Goal: Task Accomplishment & Management: Manage account settings

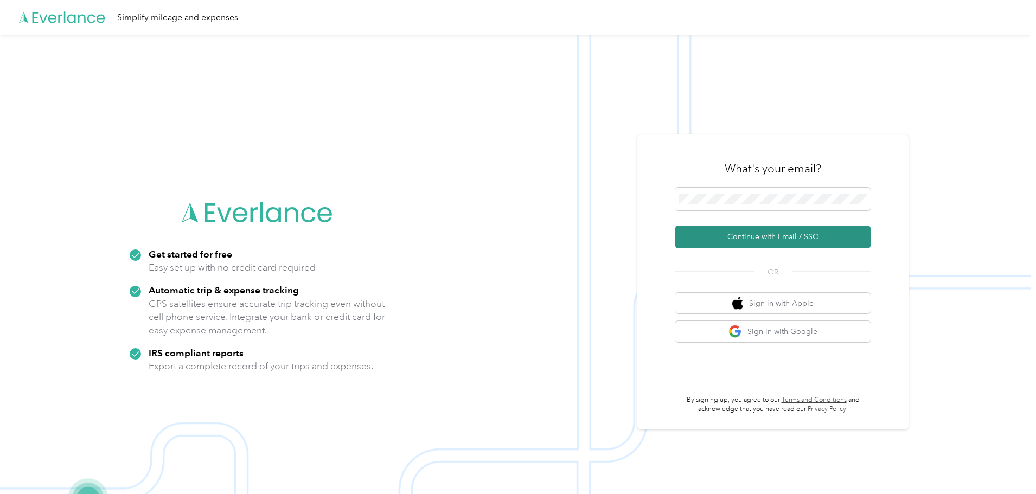
click at [749, 242] on button "Continue with Email / SSO" at bounding box center [772, 237] width 195 height 23
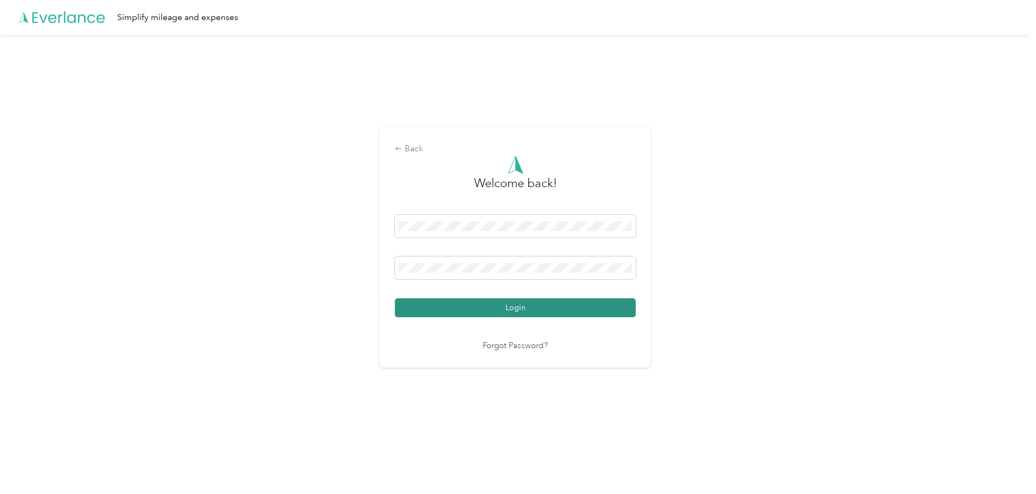
click at [499, 307] on button "Login" at bounding box center [515, 307] width 241 height 19
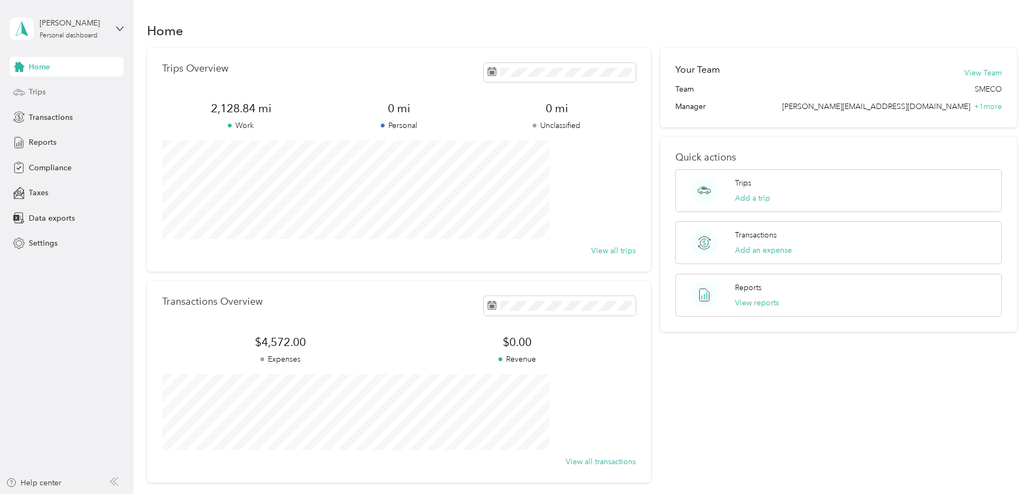
click at [34, 93] on span "Trips" at bounding box center [37, 91] width 17 height 11
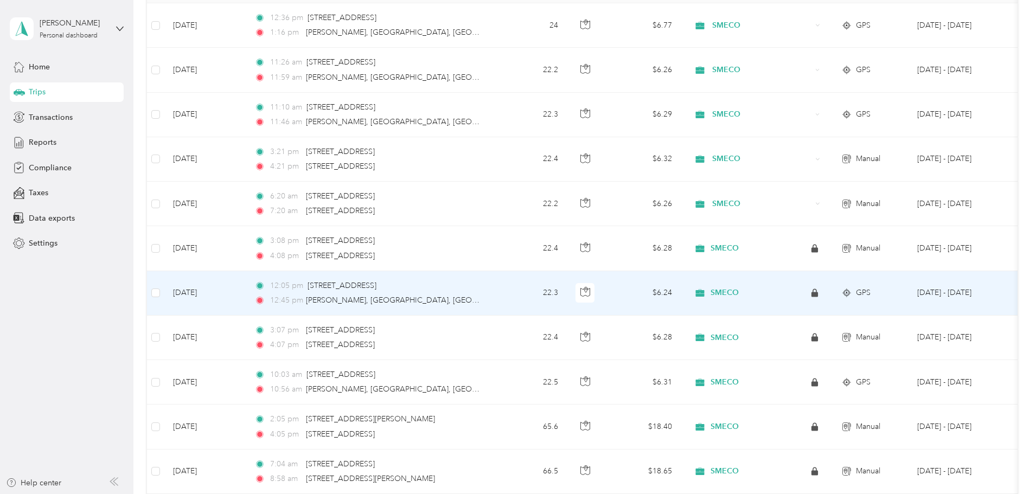
scroll to position [108, 0]
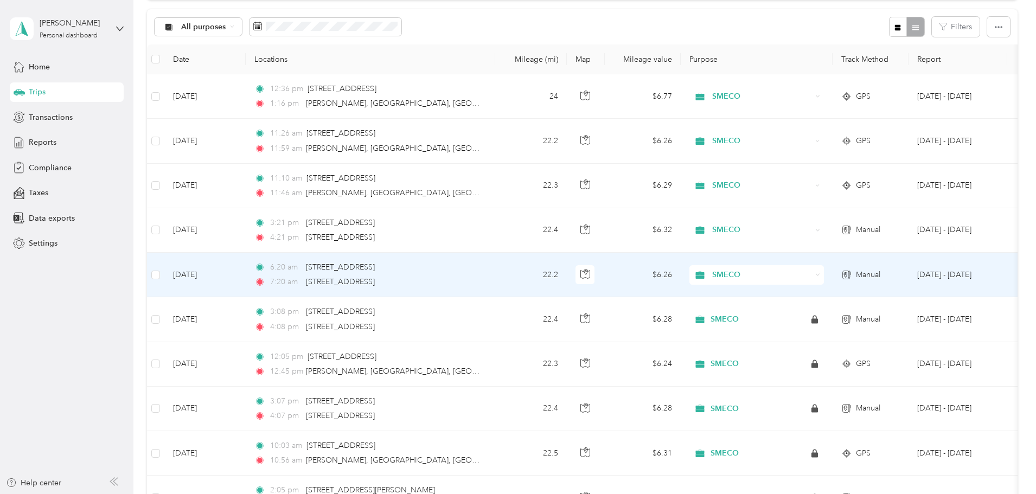
click at [246, 281] on td "[DATE]" at bounding box center [204, 275] width 81 height 44
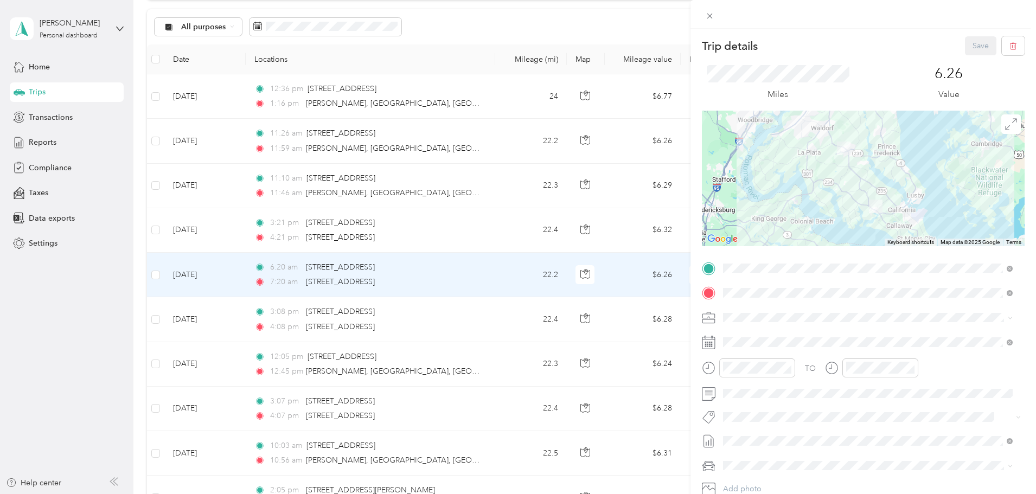
click at [266, 230] on div "Trip details Save This trip cannot be edited because it is either under review,…" at bounding box center [518, 247] width 1036 height 494
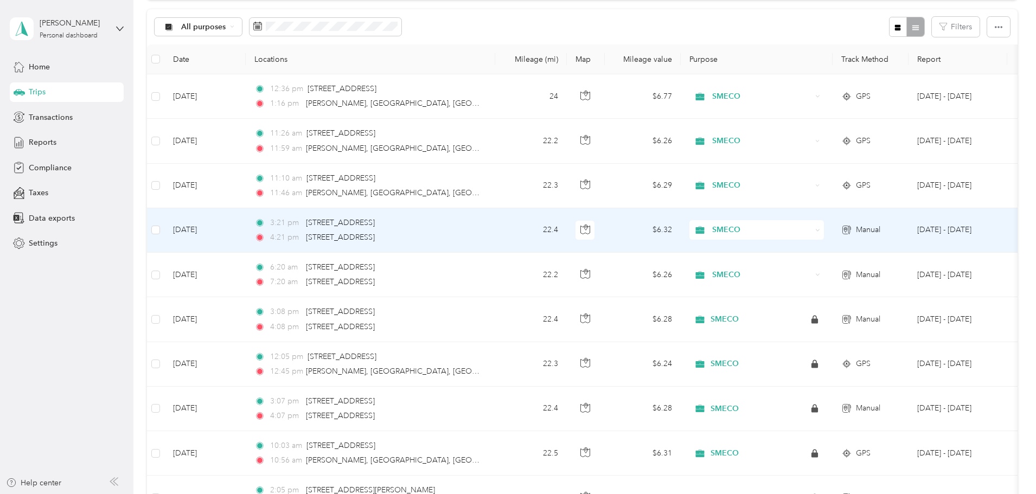
click at [246, 230] on td "[DATE]" at bounding box center [204, 230] width 81 height 44
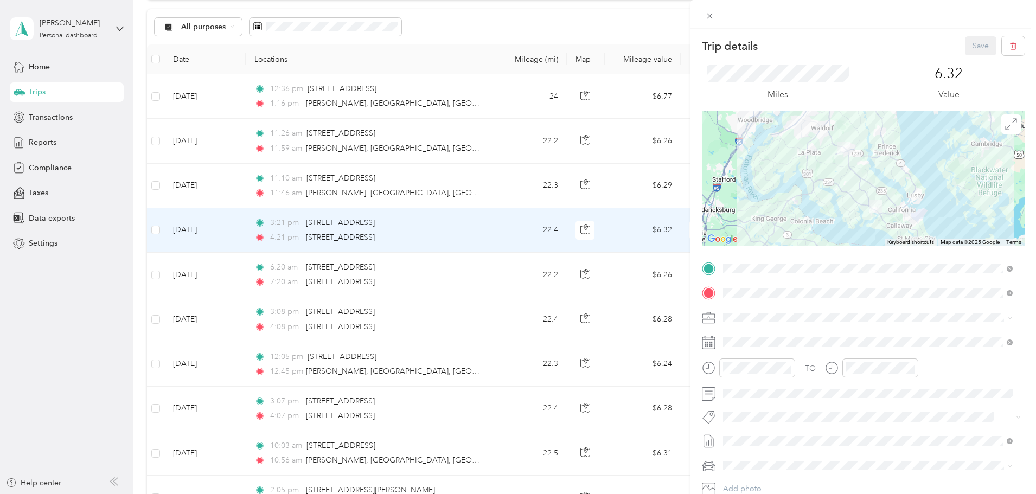
click at [275, 184] on div "Trip details Save This trip cannot be edited because it is either under review,…" at bounding box center [518, 247] width 1036 height 494
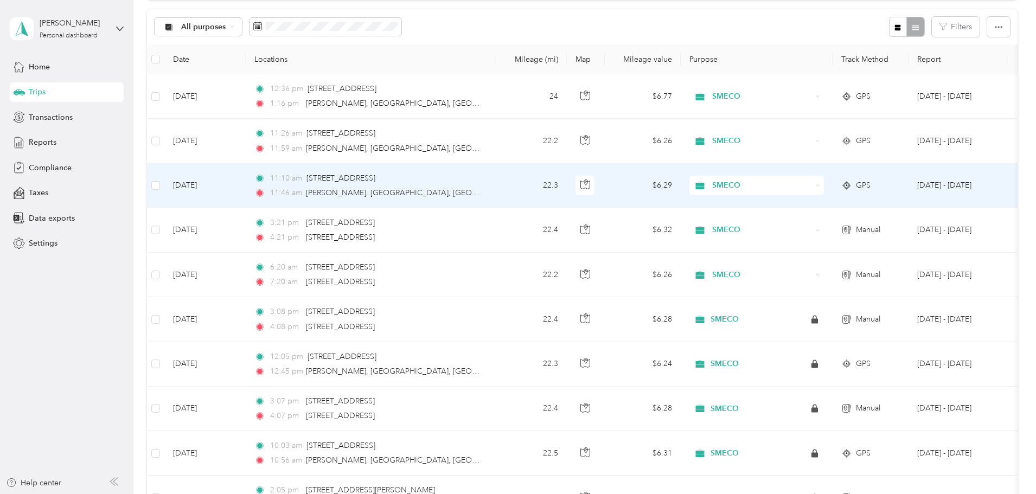
click at [246, 187] on td "[DATE]" at bounding box center [204, 186] width 81 height 44
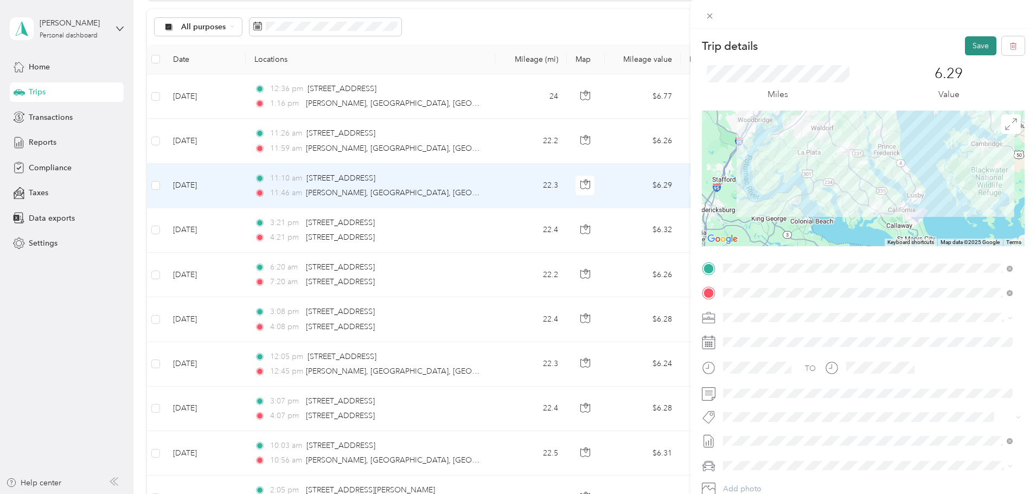
click at [968, 53] on button "Save" at bounding box center [980, 45] width 31 height 19
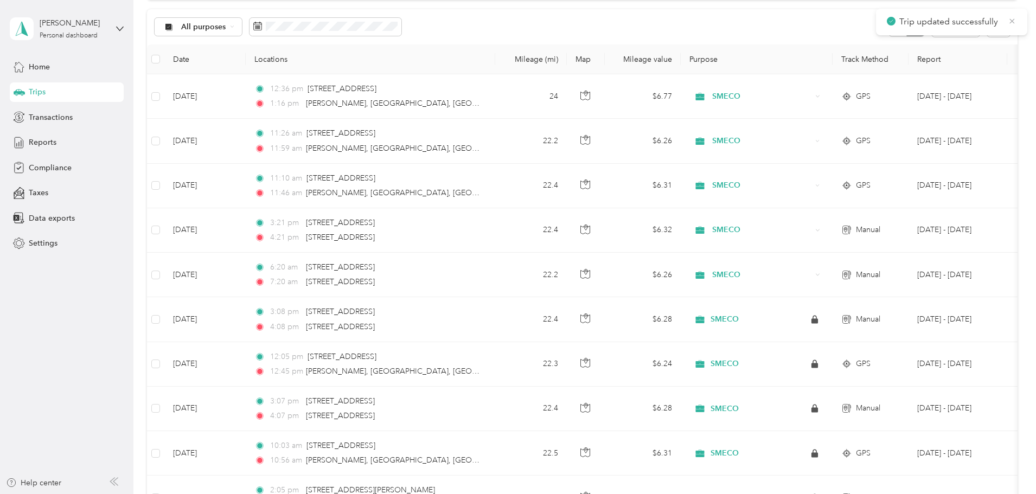
click at [1009, 20] on icon at bounding box center [1011, 21] width 9 height 10
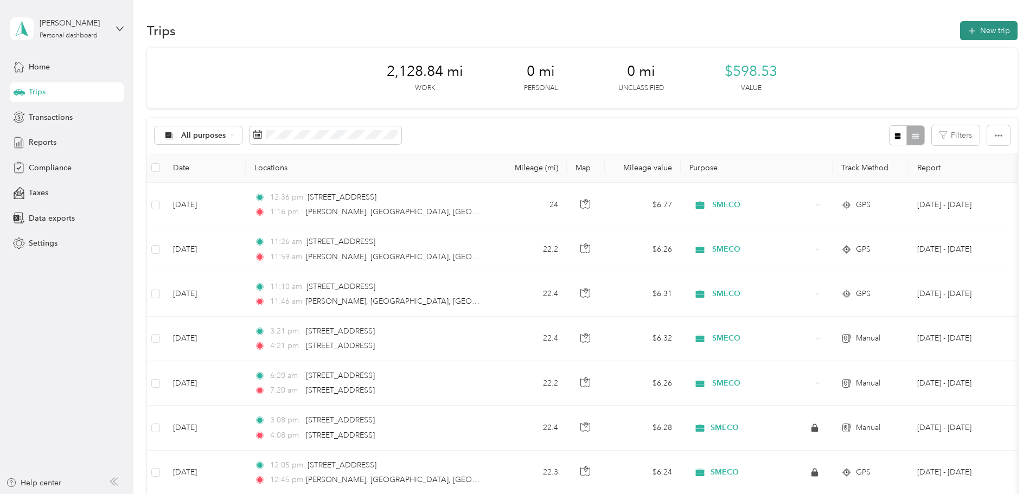
click at [960, 28] on button "New trip" at bounding box center [988, 30] width 57 height 19
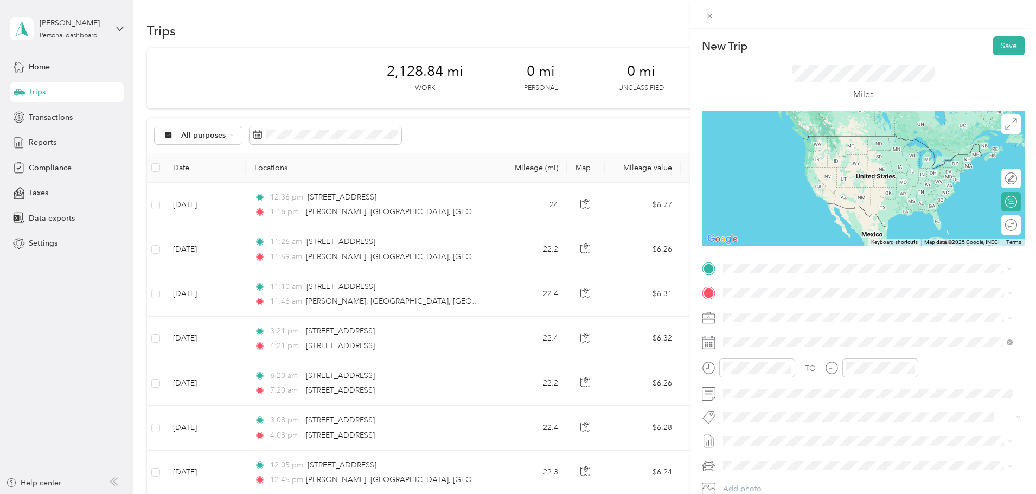
click at [773, 312] on span "[STREET_ADDRESS][US_STATE]" at bounding box center [797, 308] width 108 height 10
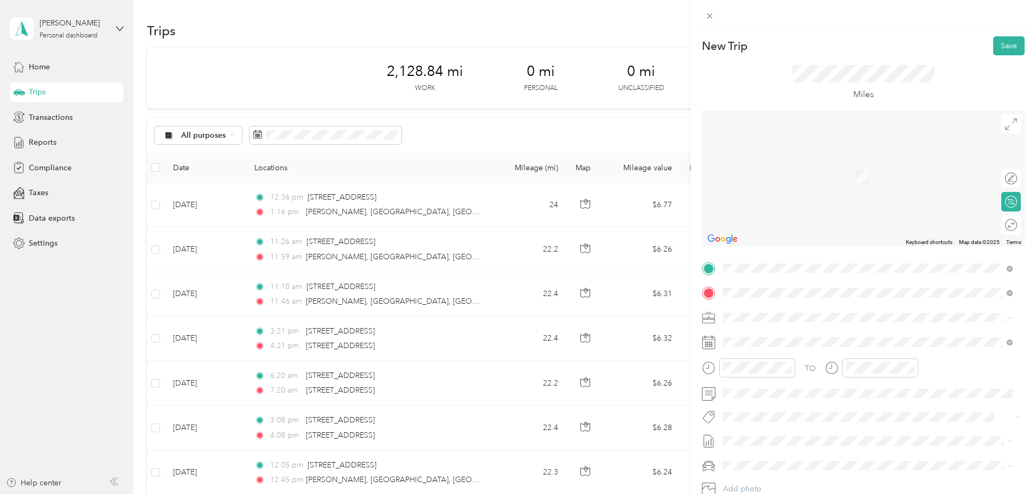
click at [754, 333] on span "[STREET_ADDRESS][US_STATE]" at bounding box center [797, 332] width 108 height 10
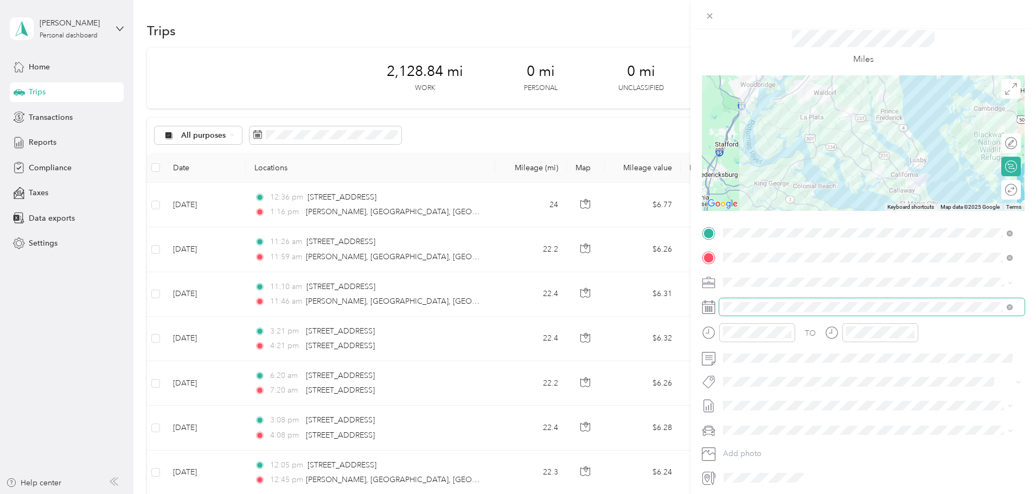
scroll to position [54, 0]
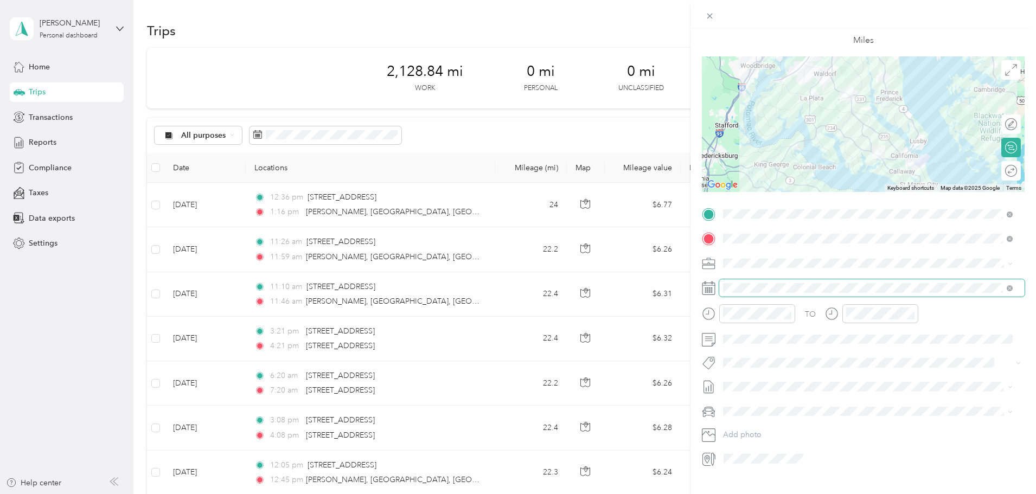
click at [743, 282] on span at bounding box center [871, 287] width 305 height 17
click at [751, 345] on icon at bounding box center [749, 349] width 11 height 11
click at [774, 438] on div "19" at bounding box center [774, 439] width 14 height 14
click at [734, 369] on div "02" at bounding box center [734, 367] width 26 height 15
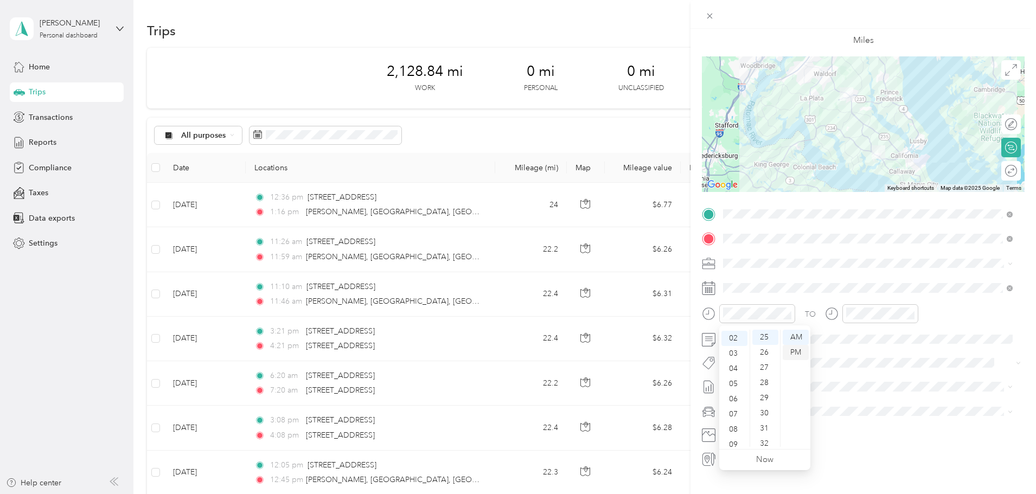
scroll to position [30, 0]
click at [792, 353] on div "PM" at bounding box center [795, 352] width 26 height 15
click at [844, 315] on div at bounding box center [880, 313] width 76 height 19
click at [853, 374] on div "03" at bounding box center [857, 371] width 26 height 15
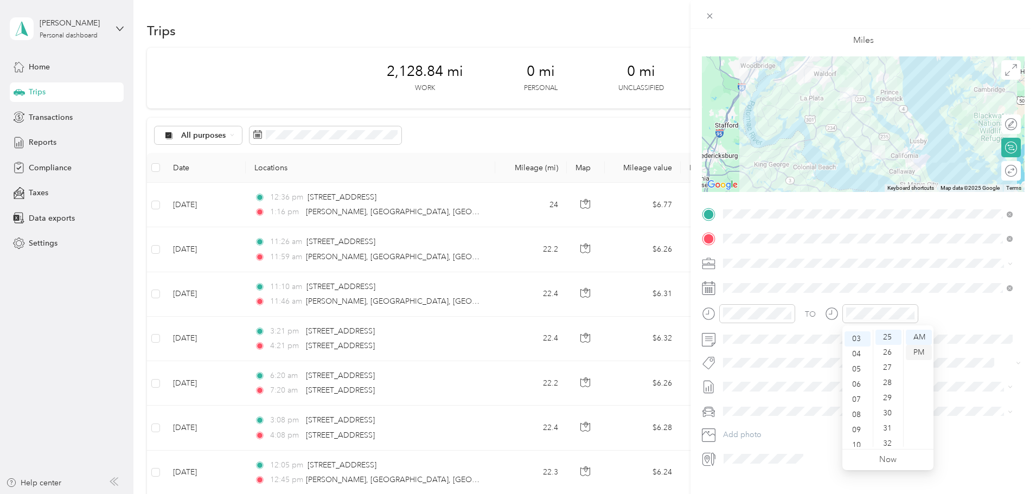
scroll to position [46, 0]
click at [920, 349] on div "PM" at bounding box center [918, 352] width 26 height 15
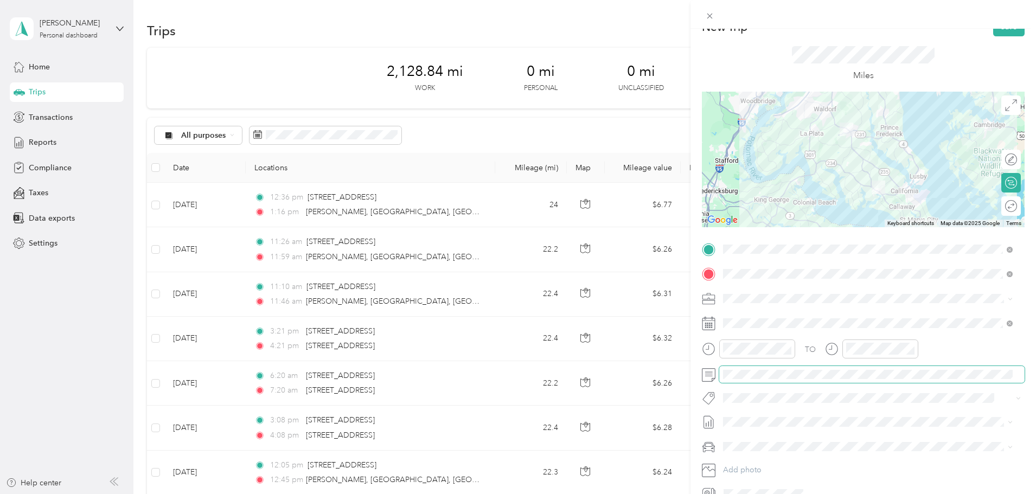
scroll to position [0, 0]
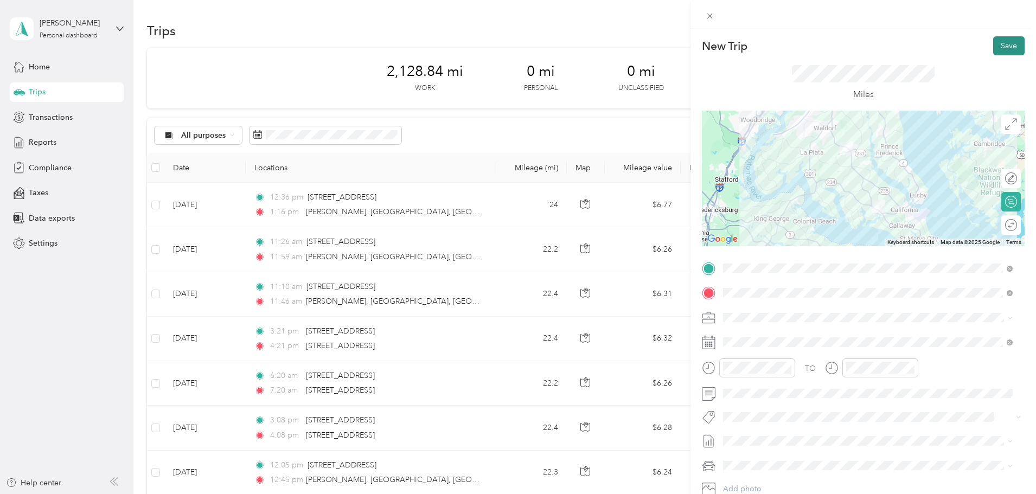
click at [999, 48] on button "Save" at bounding box center [1008, 45] width 31 height 19
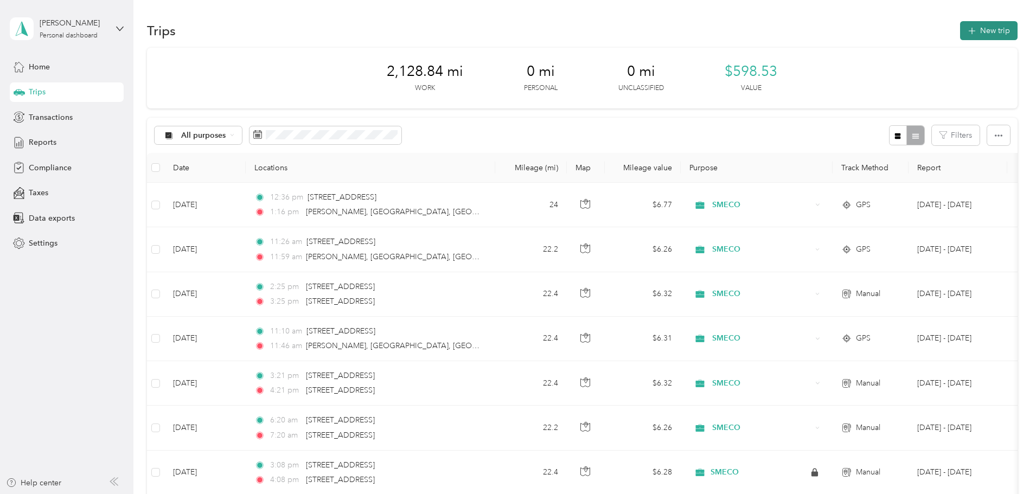
click at [960, 29] on button "New trip" at bounding box center [988, 30] width 57 height 19
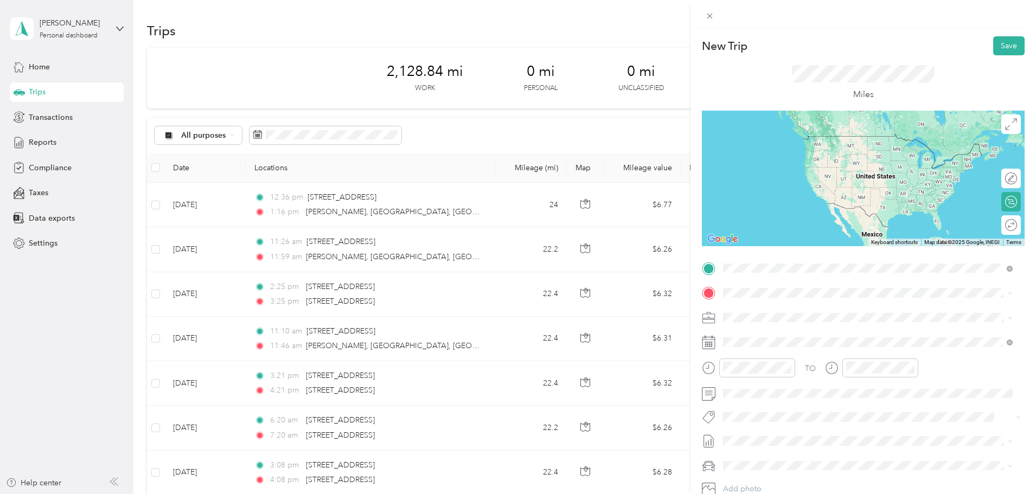
click at [782, 312] on span "[STREET_ADDRESS][US_STATE]" at bounding box center [797, 308] width 108 height 10
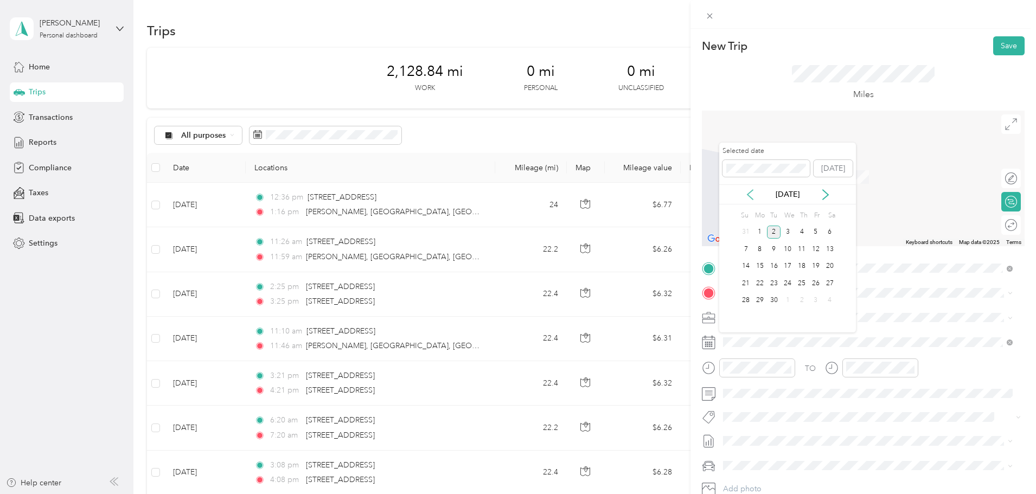
click at [754, 195] on icon at bounding box center [749, 194] width 11 height 11
click at [787, 284] on div "20" at bounding box center [787, 284] width 14 height 14
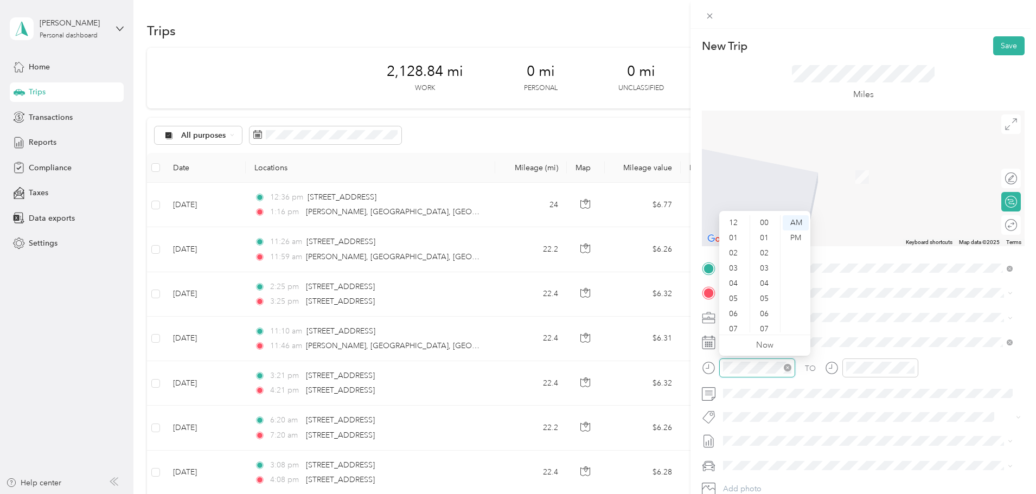
scroll to position [65, 0]
click at [732, 216] on div "04" at bounding box center [734, 218] width 26 height 15
click at [787, 239] on div "PM" at bounding box center [795, 237] width 26 height 15
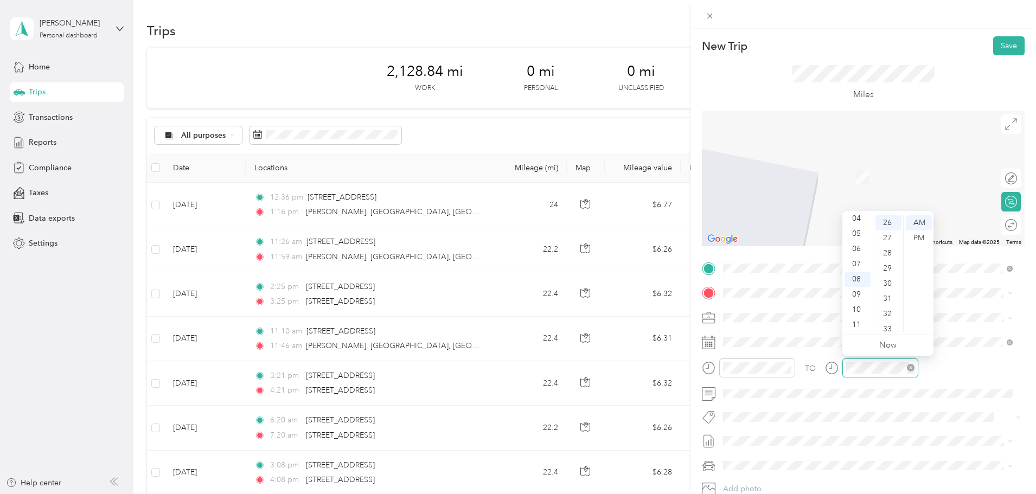
scroll to position [395, 0]
click at [858, 235] on div "05" at bounding box center [857, 233] width 26 height 15
click at [914, 237] on div "PM" at bounding box center [918, 237] width 26 height 15
click at [759, 336] on span "[STREET_ADDRESS][US_STATE]" at bounding box center [797, 332] width 108 height 10
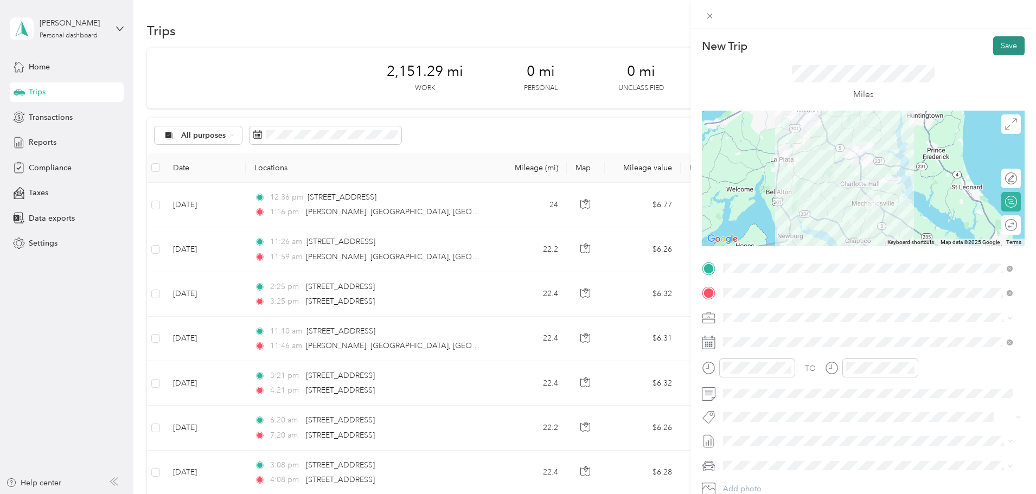
click at [998, 48] on button "Save" at bounding box center [1008, 45] width 31 height 19
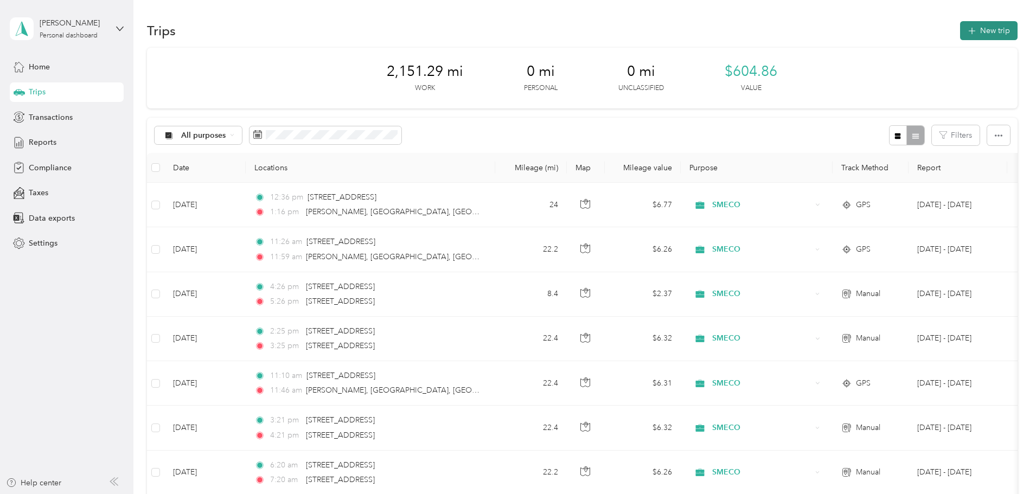
click at [960, 26] on button "New trip" at bounding box center [988, 30] width 57 height 19
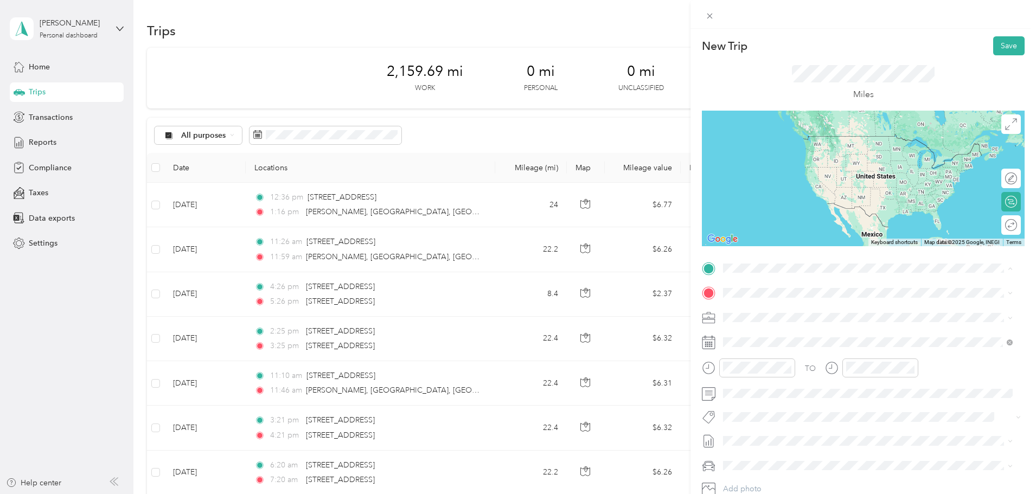
click at [759, 308] on span "[STREET_ADDRESS][US_STATE]" at bounding box center [797, 308] width 108 height 10
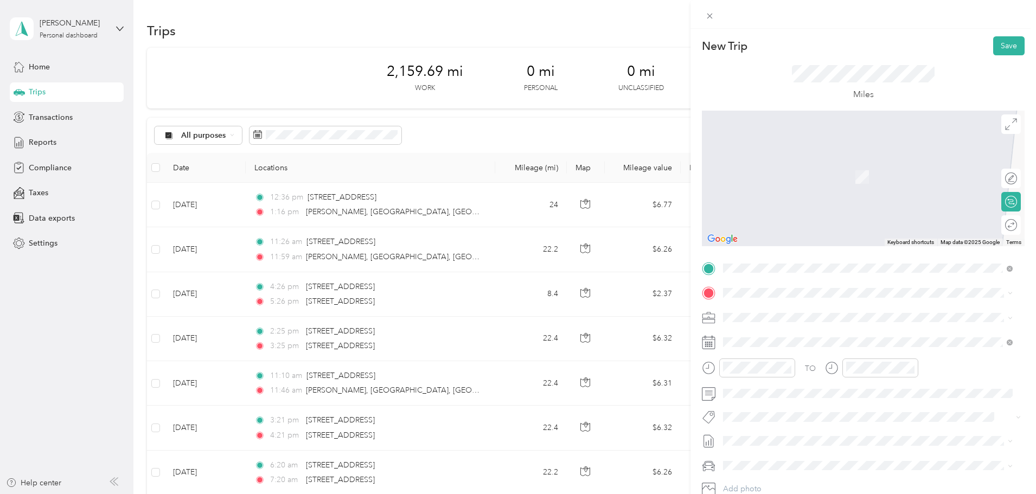
click at [767, 336] on span "[STREET_ADDRESS][US_STATE]" at bounding box center [797, 331] width 108 height 10
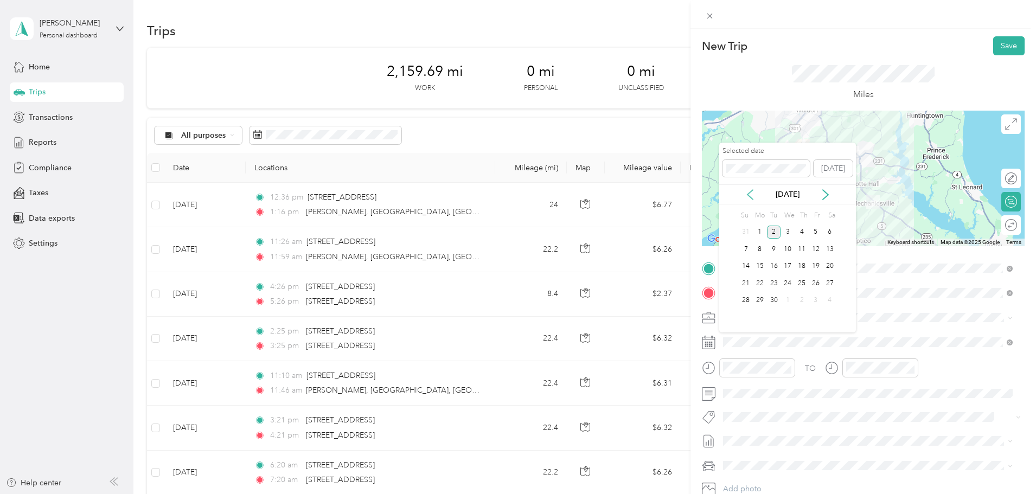
click at [749, 192] on icon at bounding box center [749, 195] width 5 height 10
click at [788, 282] on div "20" at bounding box center [787, 284] width 14 height 14
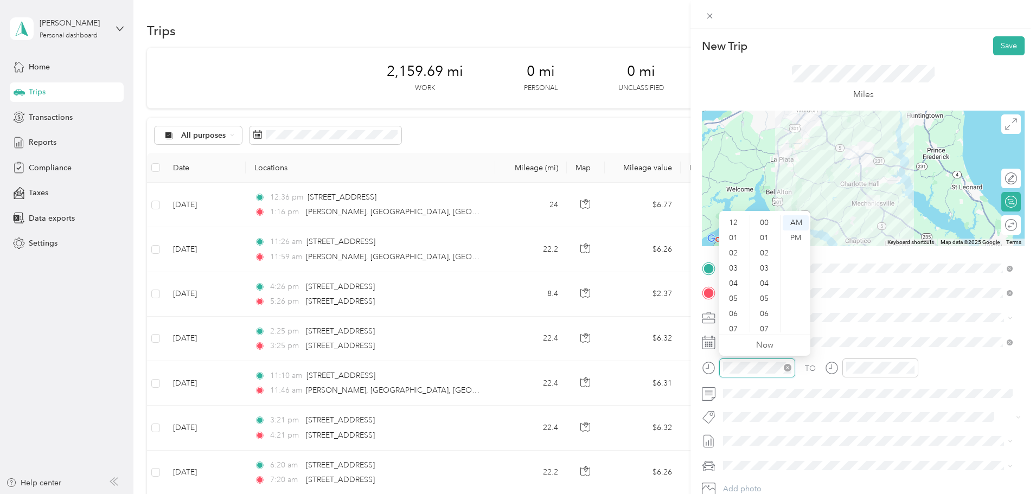
scroll to position [65, 0]
click at [734, 262] on div "07" at bounding box center [734, 263] width 26 height 15
click at [794, 236] on div "PM" at bounding box center [795, 237] width 26 height 15
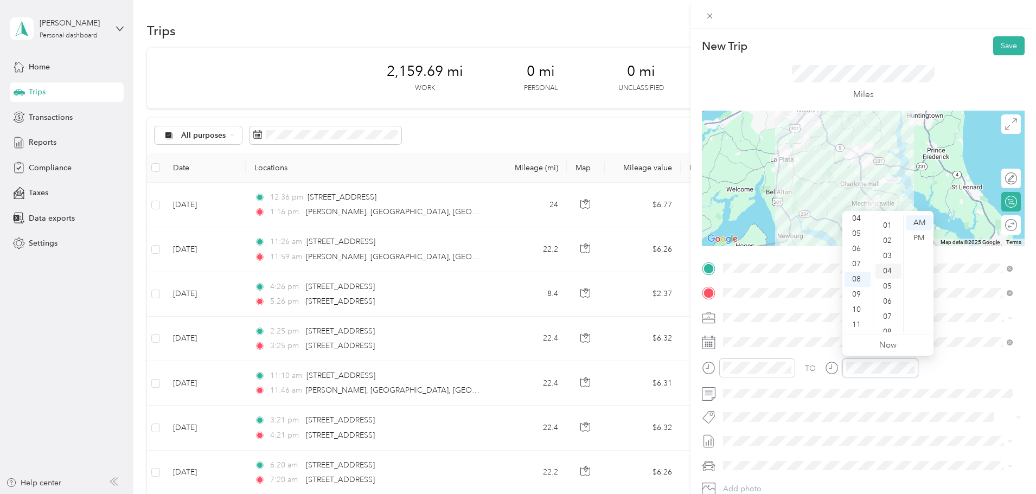
scroll to position [0, 0]
click at [888, 243] on div "01" at bounding box center [888, 237] width 26 height 15
click at [923, 235] on div "PM" at bounding box center [918, 237] width 26 height 15
click at [997, 42] on button "Save" at bounding box center [1008, 45] width 31 height 19
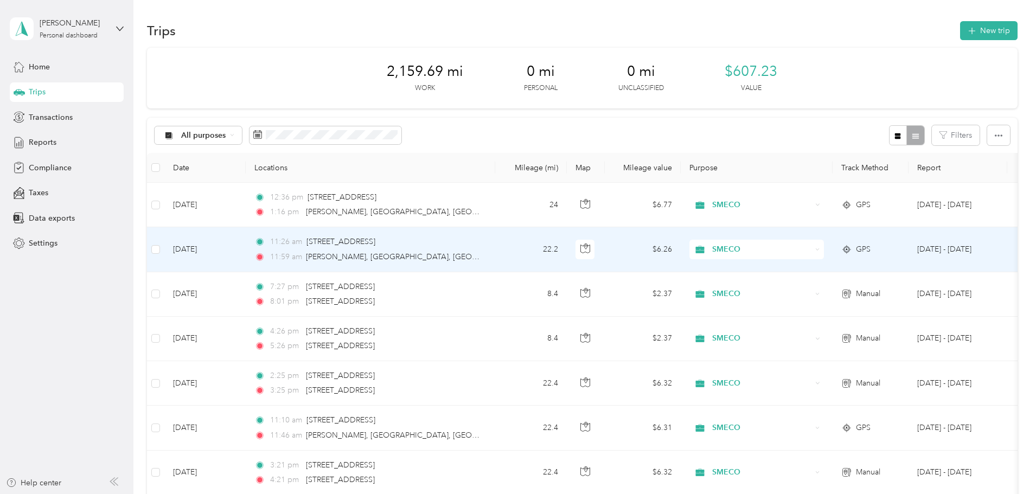
click at [246, 249] on td "[DATE]" at bounding box center [204, 249] width 81 height 44
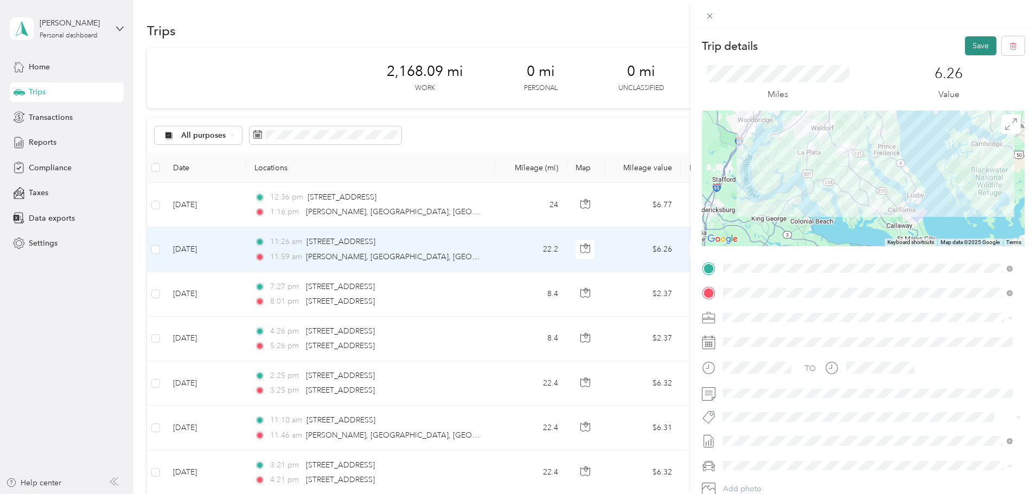
click at [969, 45] on button "Save" at bounding box center [980, 45] width 31 height 19
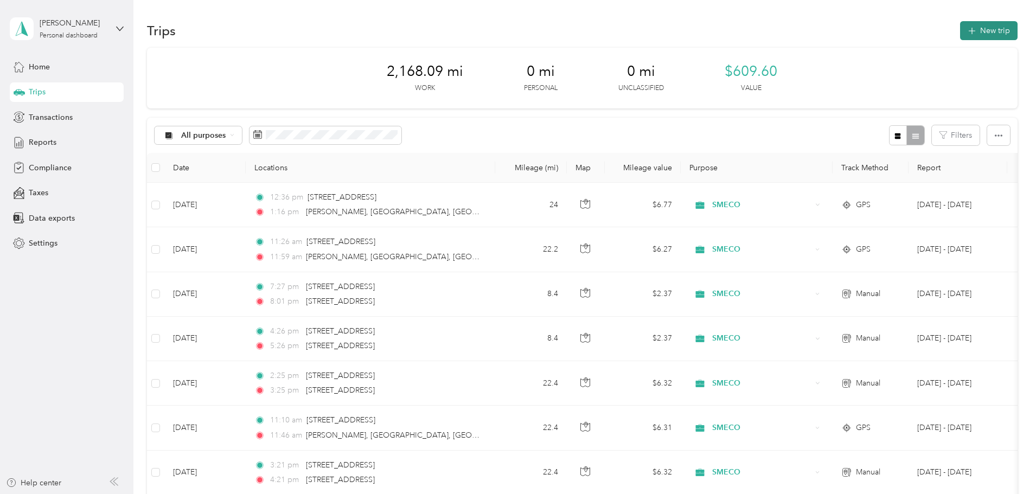
click at [960, 30] on button "New trip" at bounding box center [988, 30] width 57 height 19
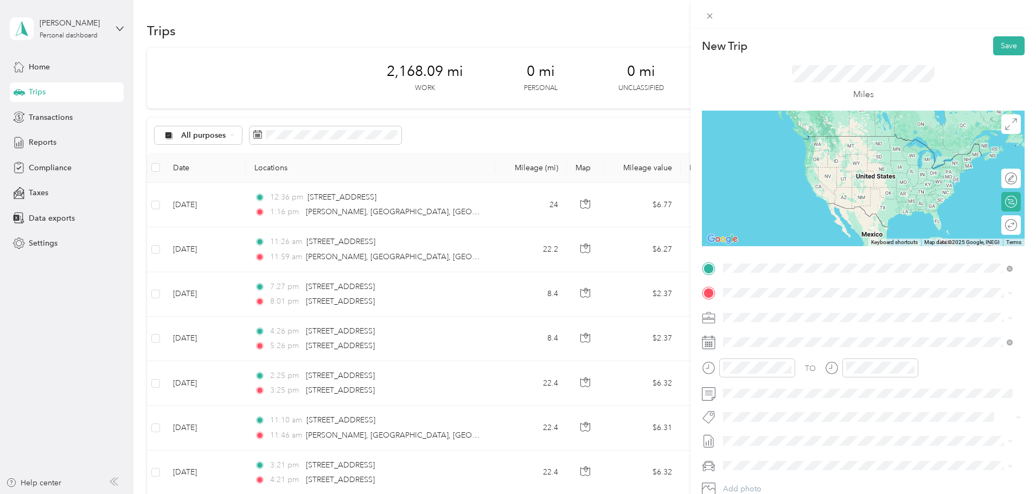
click at [768, 312] on span "[STREET_ADDRESS][US_STATE]" at bounding box center [797, 308] width 108 height 10
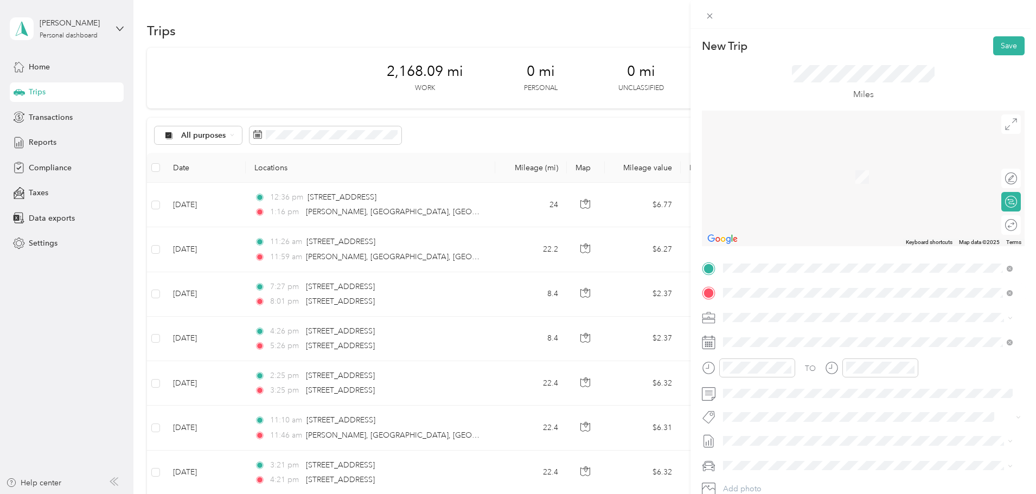
click at [770, 337] on span "[STREET_ADDRESS][US_STATE]" at bounding box center [797, 332] width 108 height 10
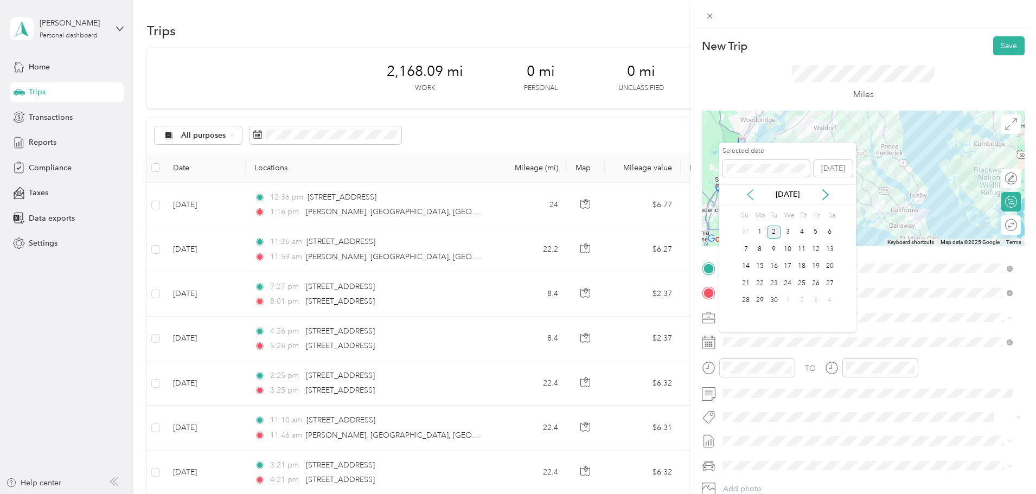
click at [749, 194] on icon at bounding box center [749, 194] width 11 height 11
click at [814, 283] on div "22" at bounding box center [815, 284] width 14 height 14
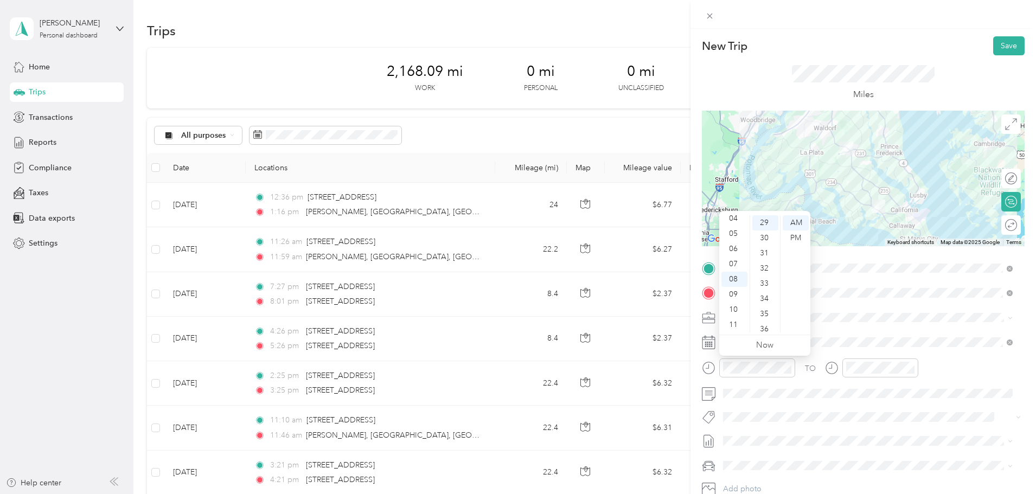
scroll to position [43, 0]
click at [735, 226] on div "03" at bounding box center [734, 224] width 26 height 15
click at [791, 240] on div "PM" at bounding box center [795, 237] width 26 height 15
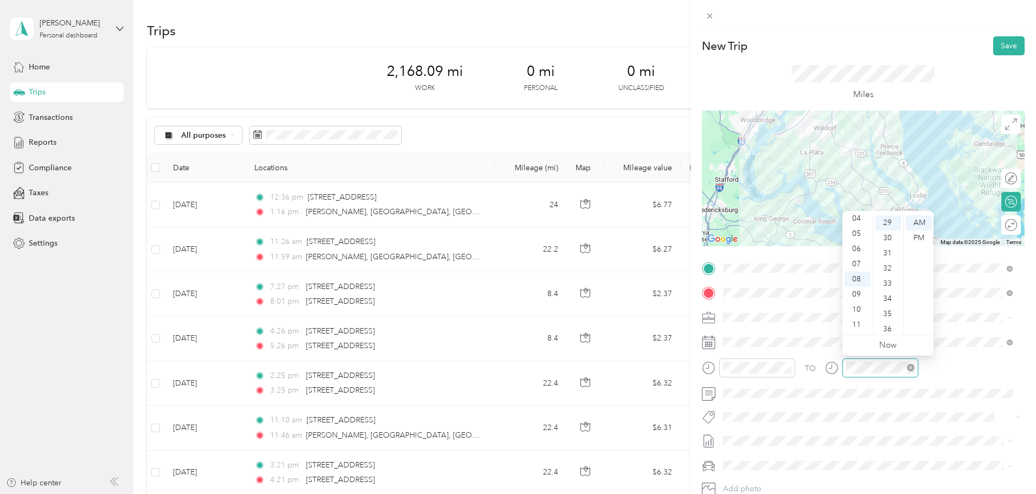
scroll to position [440, 0]
click at [855, 217] on div "04" at bounding box center [857, 218] width 26 height 15
click at [918, 240] on div "PM" at bounding box center [918, 237] width 26 height 15
click at [1003, 40] on button "Save" at bounding box center [1008, 45] width 31 height 19
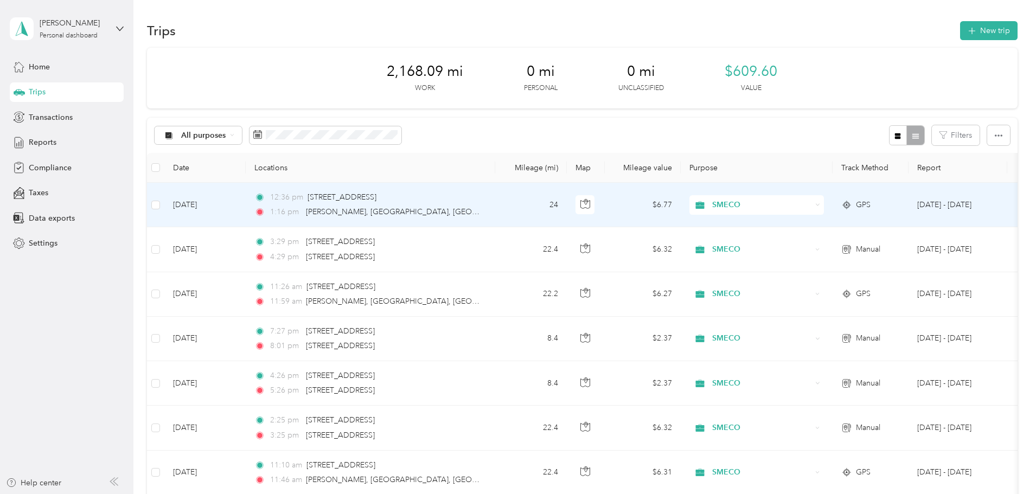
click at [246, 207] on td "[DATE]" at bounding box center [204, 205] width 81 height 44
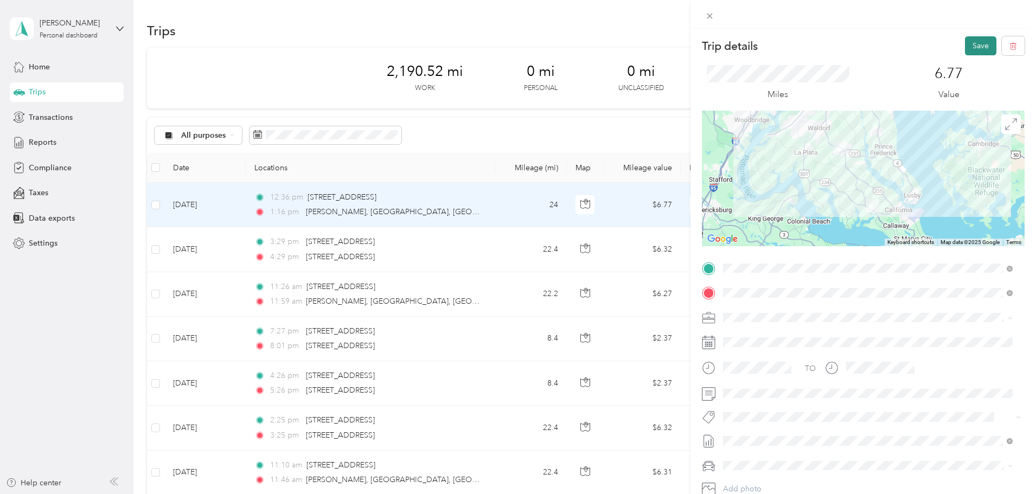
click at [972, 41] on button "Save" at bounding box center [980, 45] width 31 height 19
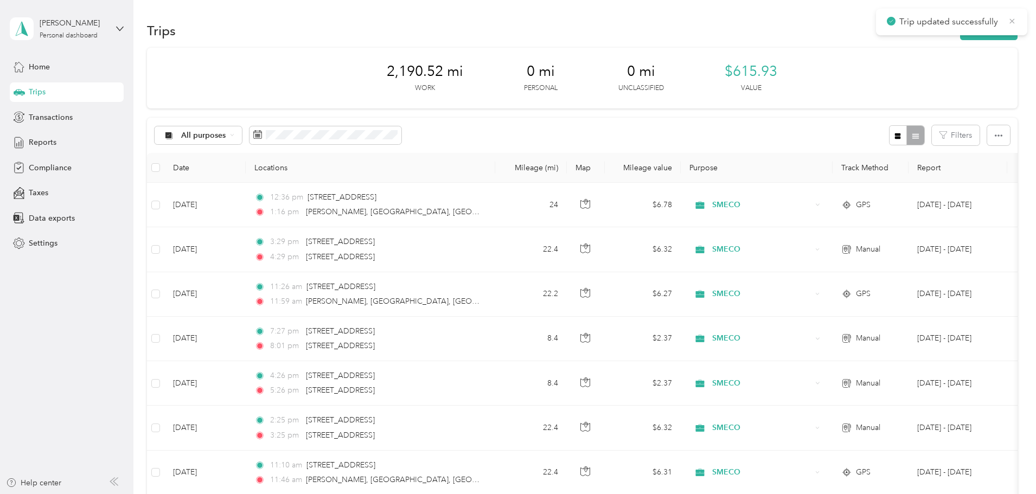
click at [1009, 19] on icon at bounding box center [1011, 21] width 9 height 10
click at [960, 30] on button "New trip" at bounding box center [988, 30] width 57 height 19
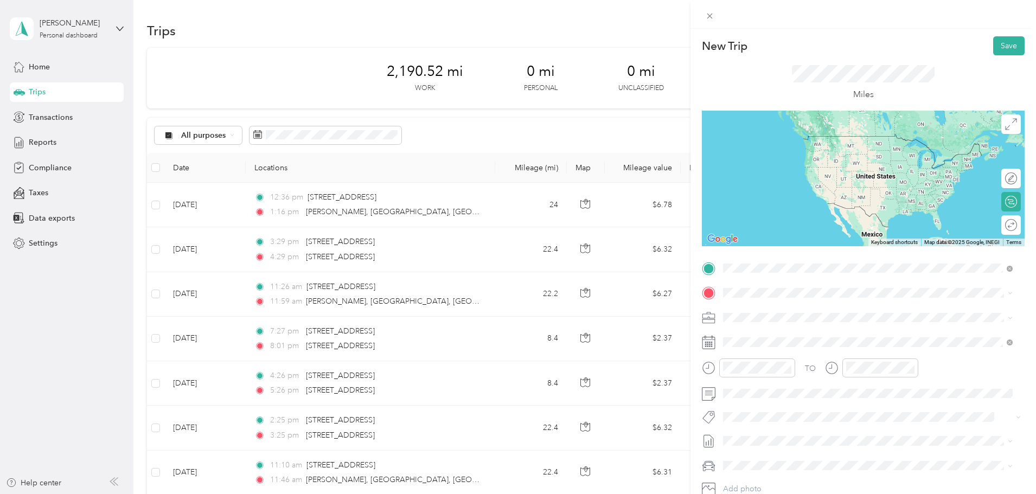
click at [797, 312] on span "[STREET_ADDRESS][US_STATE]" at bounding box center [797, 308] width 108 height 10
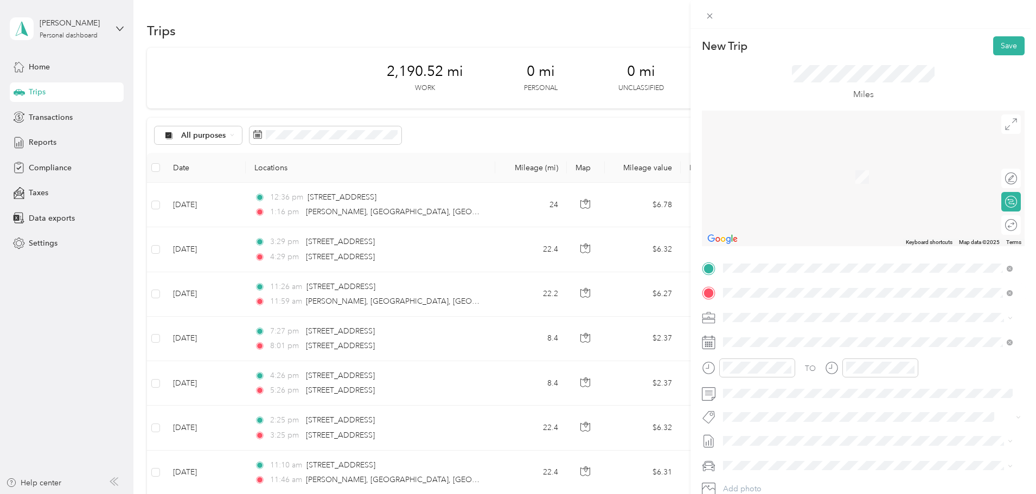
click at [779, 333] on span "[STREET_ADDRESS][US_STATE]" at bounding box center [797, 332] width 108 height 10
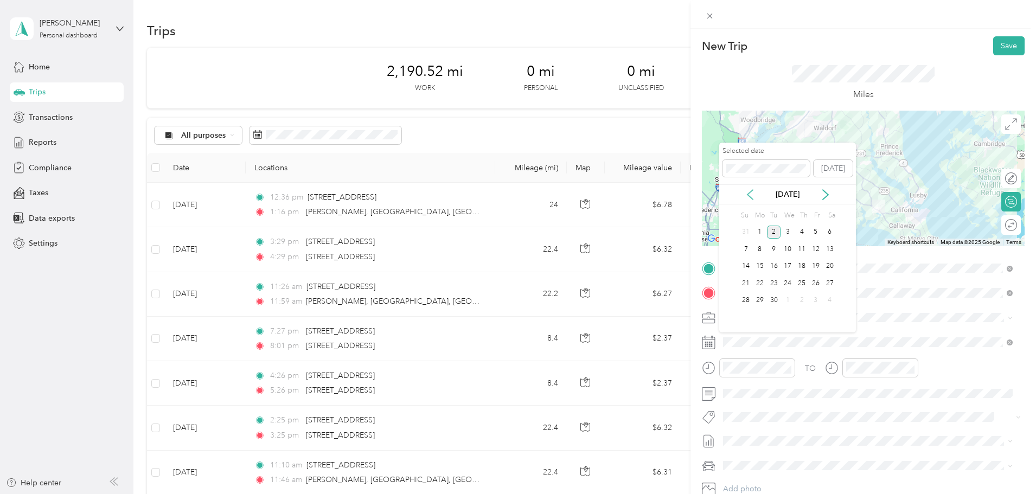
click at [750, 192] on icon at bounding box center [749, 195] width 5 height 10
click at [772, 298] on div "26" at bounding box center [774, 301] width 14 height 14
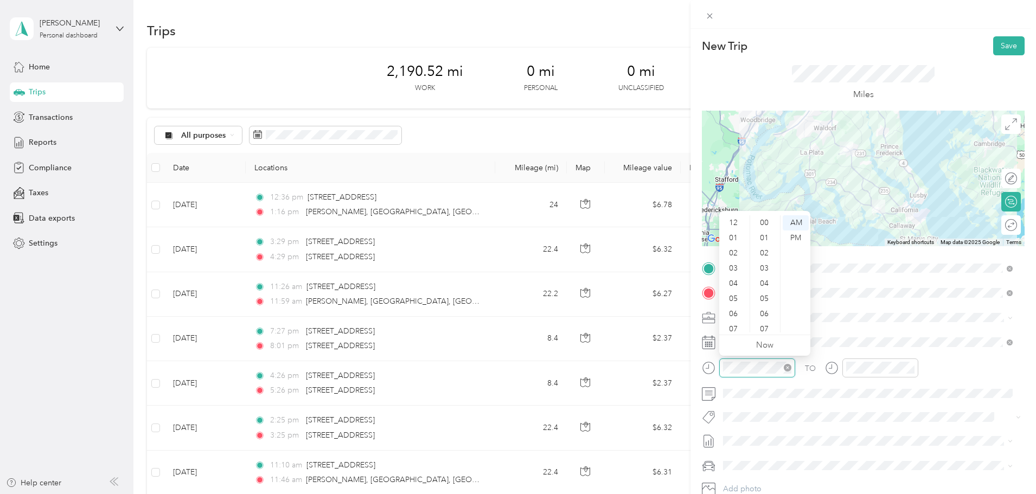
scroll to position [65, 0]
click at [743, 218] on div "04" at bounding box center [734, 218] width 26 height 15
click at [734, 228] on div "03" at bounding box center [734, 229] width 26 height 15
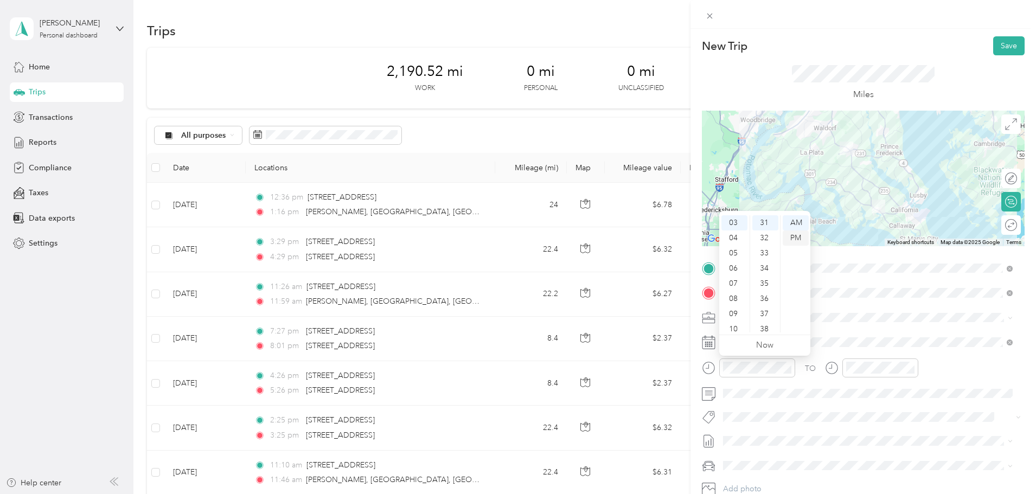
click at [798, 237] on div "PM" at bounding box center [795, 237] width 26 height 15
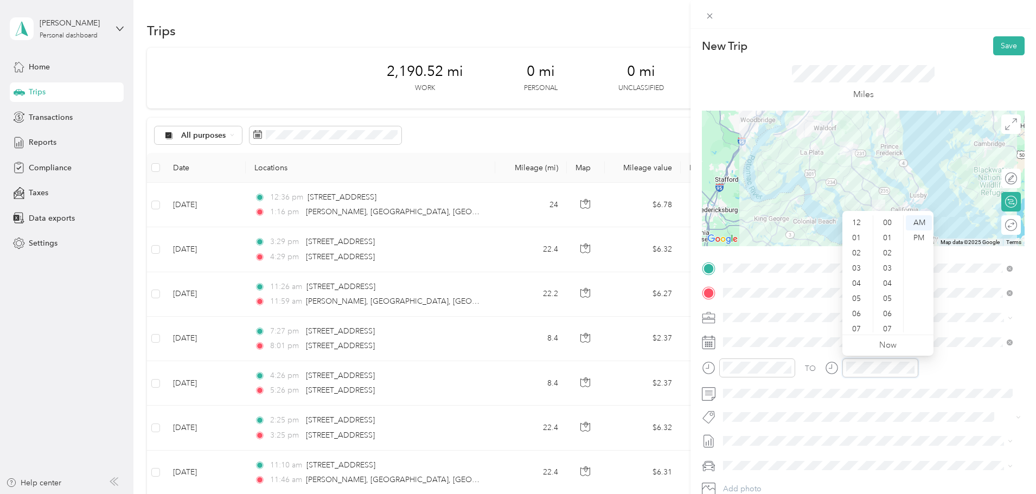
scroll to position [65, 0]
click at [857, 221] on div "04" at bounding box center [857, 218] width 26 height 15
click at [917, 240] on div "PM" at bounding box center [918, 237] width 26 height 15
click at [917, 236] on div "PM" at bounding box center [918, 237] width 26 height 15
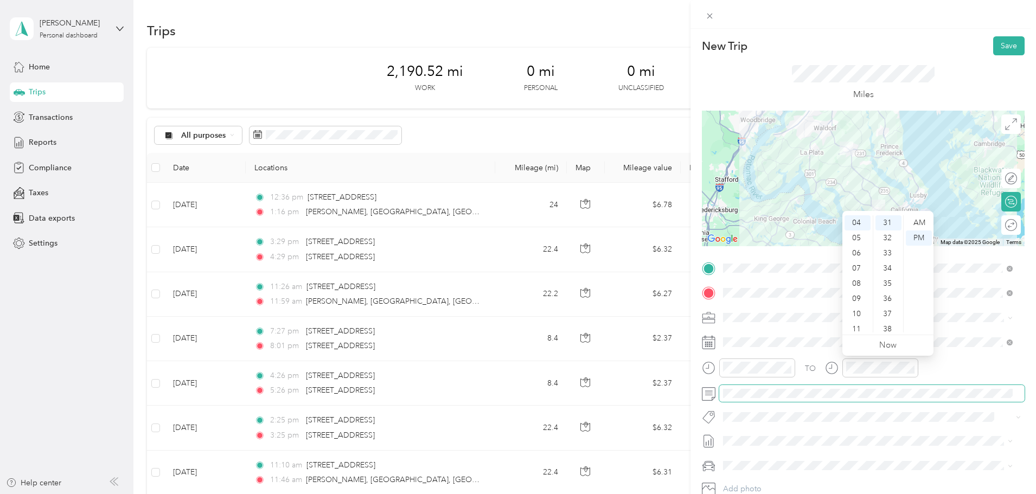
click at [782, 385] on span at bounding box center [871, 393] width 305 height 17
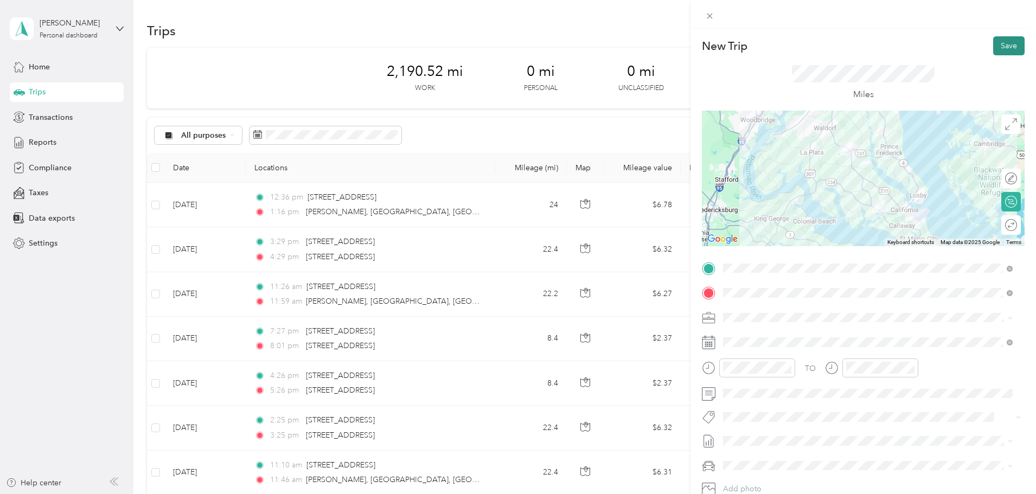
click at [998, 47] on button "Save" at bounding box center [1008, 45] width 31 height 19
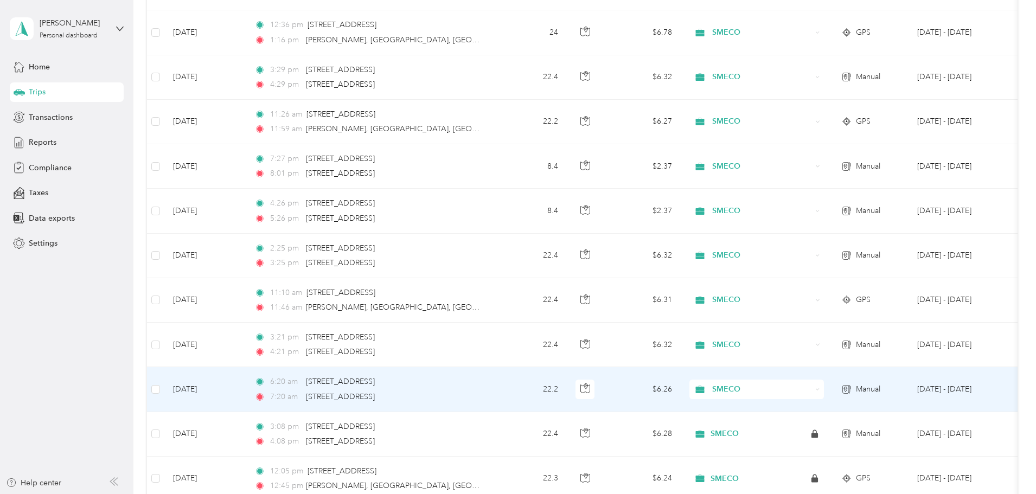
scroll to position [0, 0]
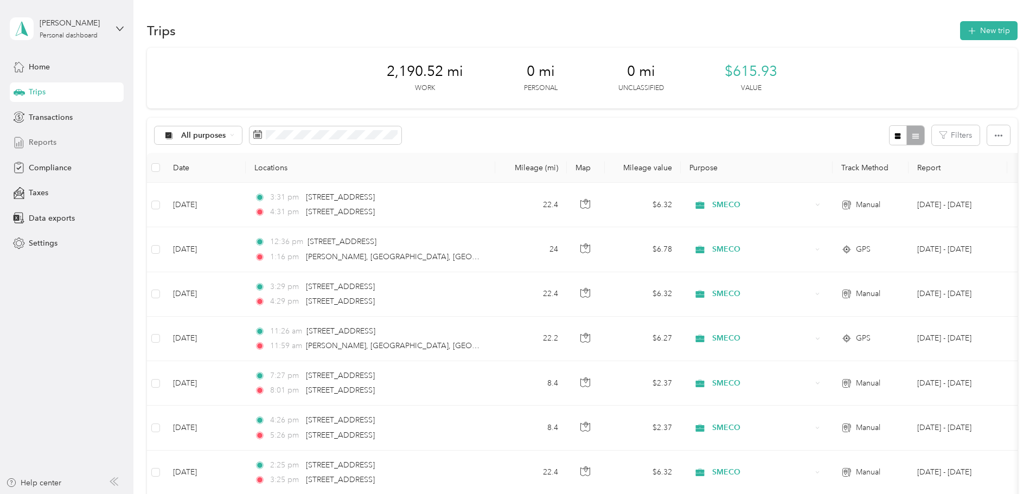
click at [40, 142] on span "Reports" at bounding box center [43, 142] width 28 height 11
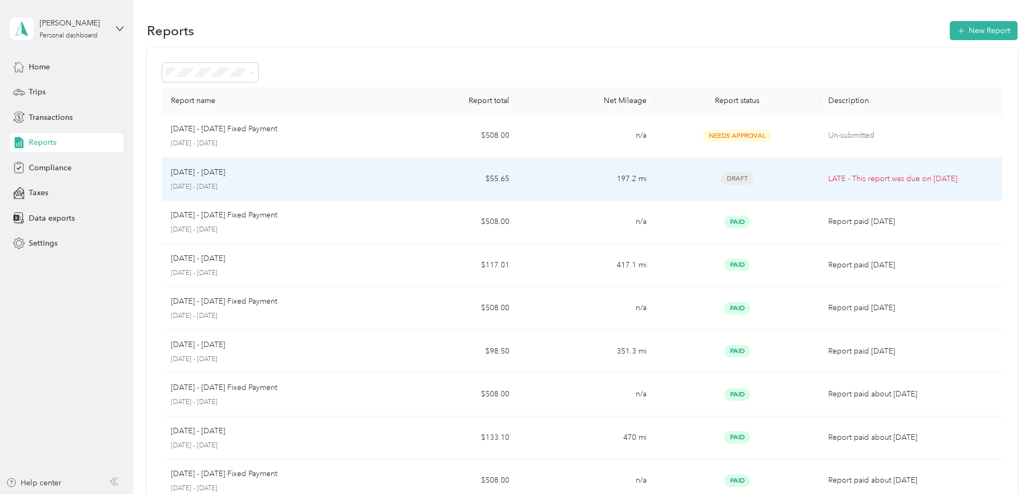
click at [225, 173] on p "[DATE] - [DATE]" at bounding box center [198, 172] width 54 height 12
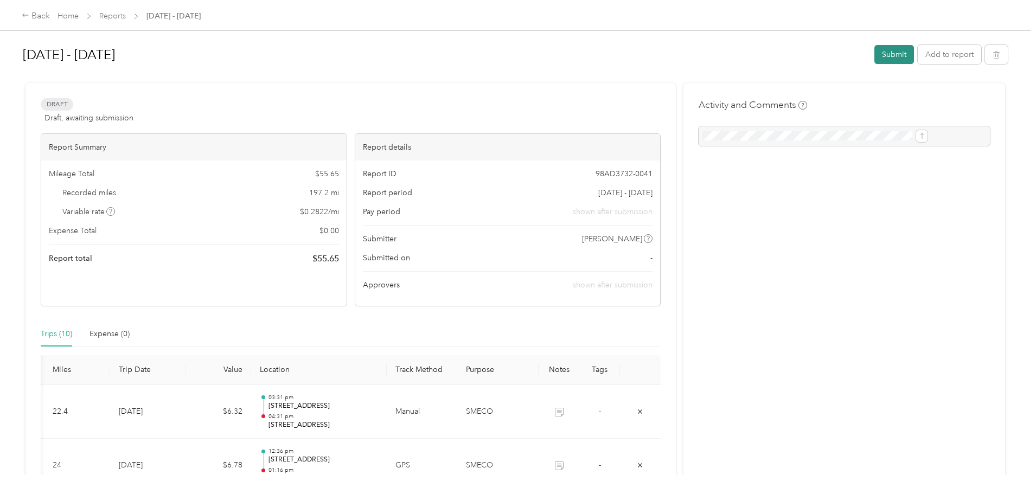
click at [874, 56] on button "Submit" at bounding box center [894, 54] width 40 height 19
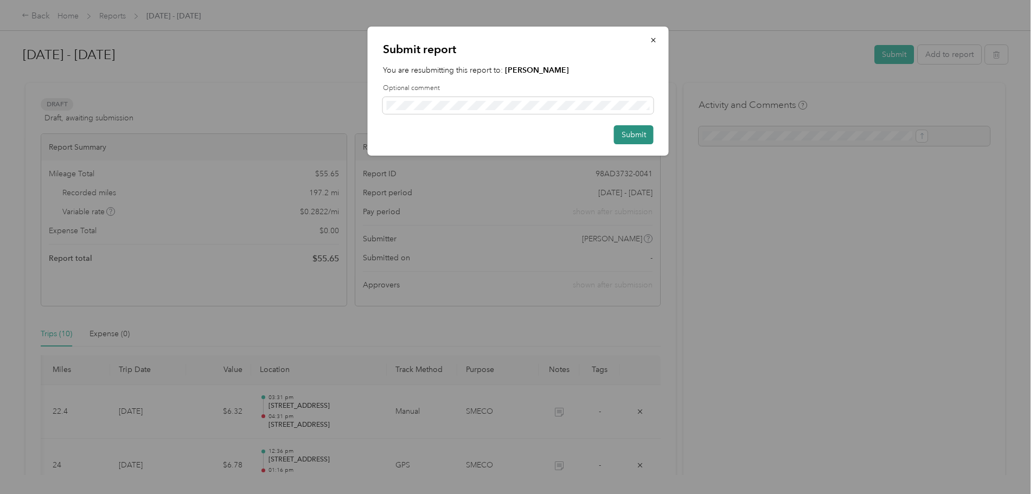
click at [645, 132] on button "Submit" at bounding box center [634, 134] width 40 height 19
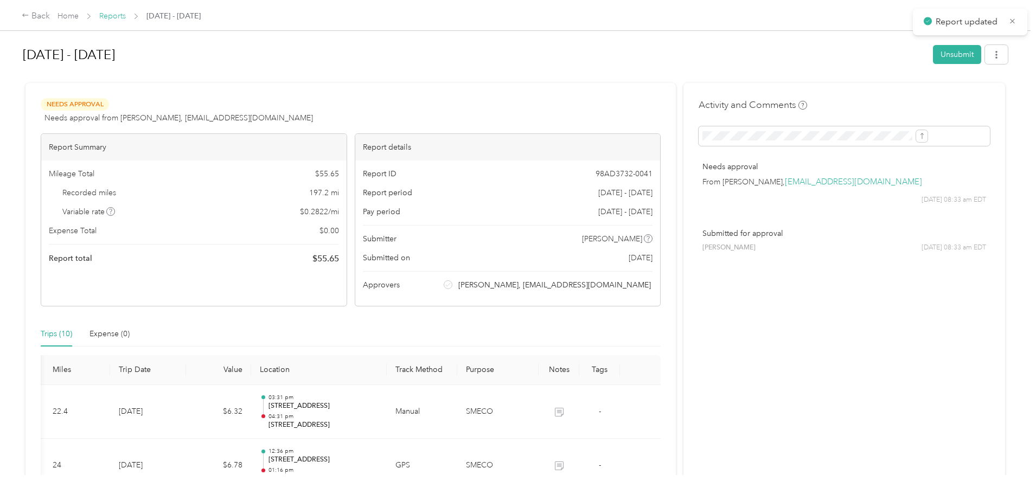
click at [126, 14] on link "Reports" at bounding box center [112, 15] width 27 height 9
